Goal: Task Accomplishment & Management: Use online tool/utility

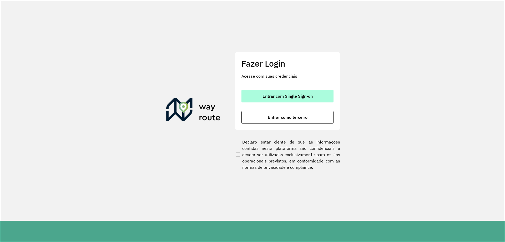
click at [297, 96] on span "Entrar com Single Sign-on" at bounding box center [287, 96] width 50 height 4
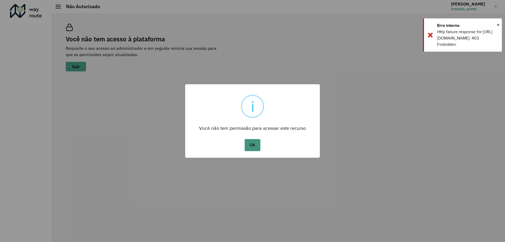
click at [247, 143] on button "OK" at bounding box center [253, 145] width 16 height 12
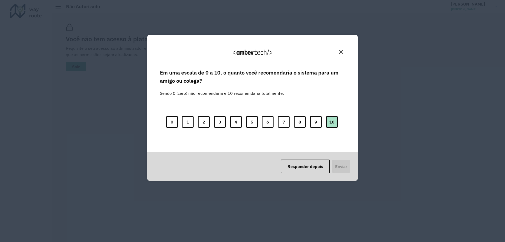
click at [334, 120] on button "10" at bounding box center [332, 122] width 12 height 12
drag, startPoint x: 344, startPoint y: 163, endPoint x: 343, endPoint y: 157, distance: 6.3
click at [344, 163] on button "Enviar" at bounding box center [340, 166] width 19 height 14
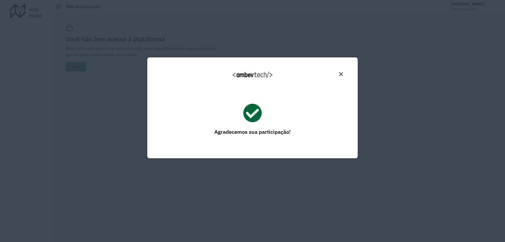
click at [340, 75] on img "Close" at bounding box center [341, 74] width 4 height 4
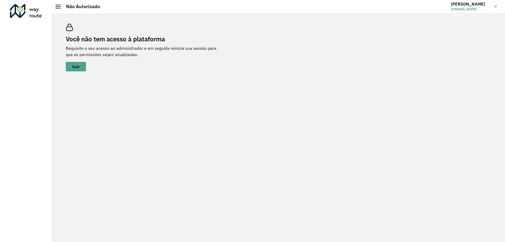
drag, startPoint x: 319, startPoint y: 69, endPoint x: 319, endPoint y: 64, distance: 4.5
click at [319, 69] on div "Você não tem acesso à plataforma Requisite o seu acesso ao administrador e em s…" at bounding box center [277, 47] width 437 height 60
